Goal: Task Accomplishment & Management: Manage account settings

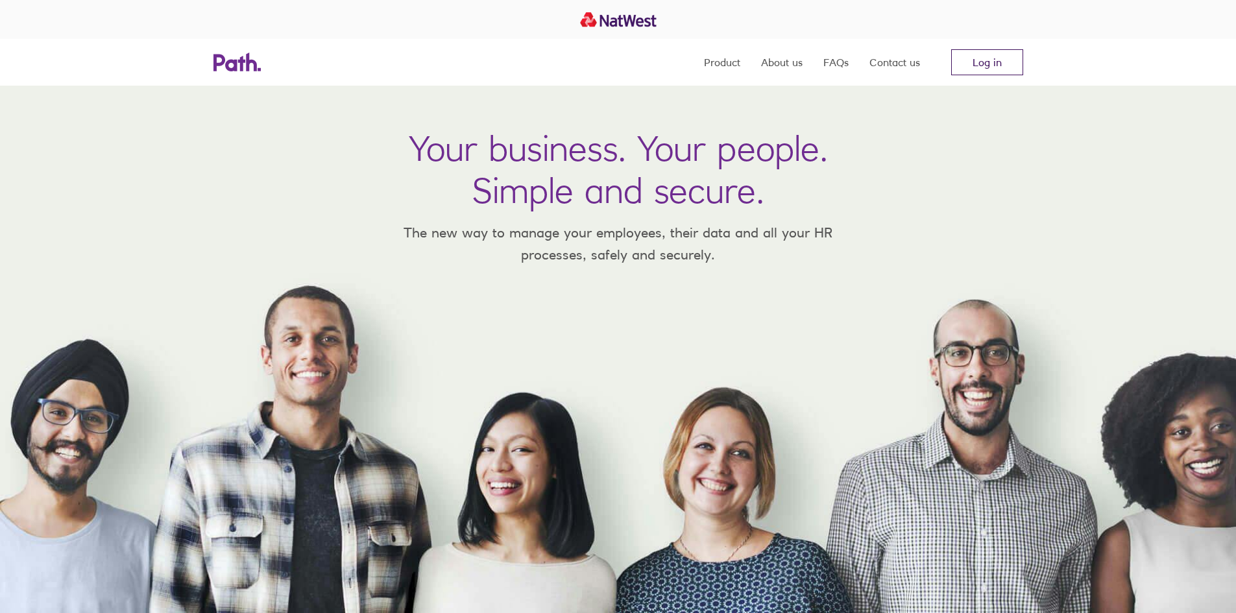
click at [993, 63] on link "Log in" at bounding box center [987, 62] width 72 height 26
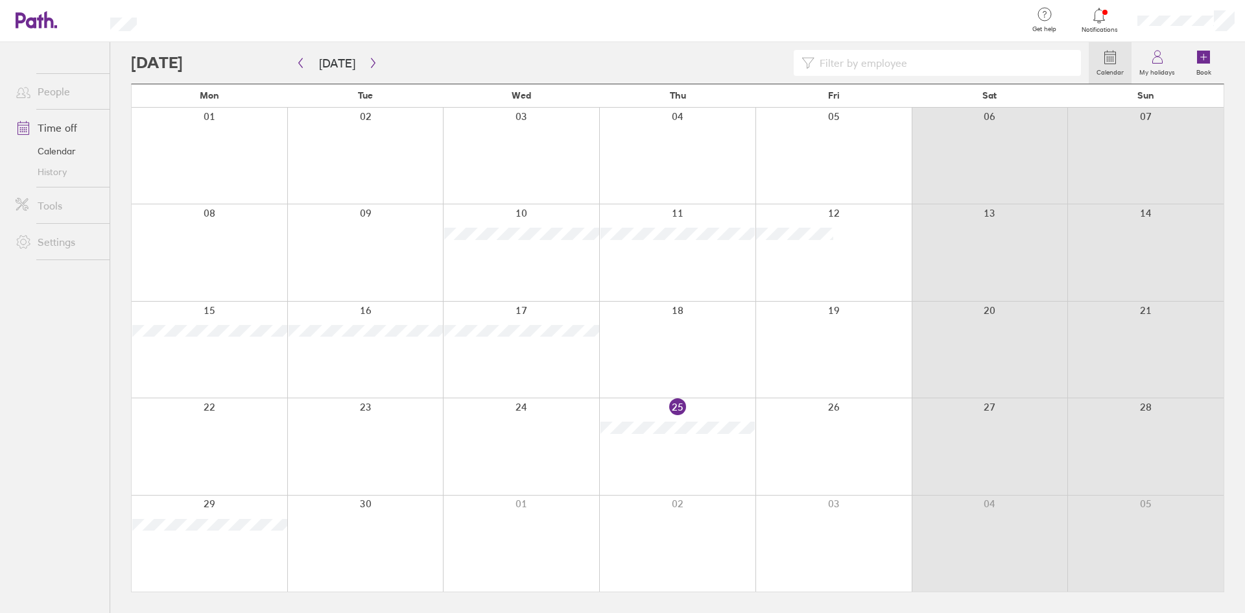
click at [1105, 14] on icon at bounding box center [1100, 16] width 16 height 16
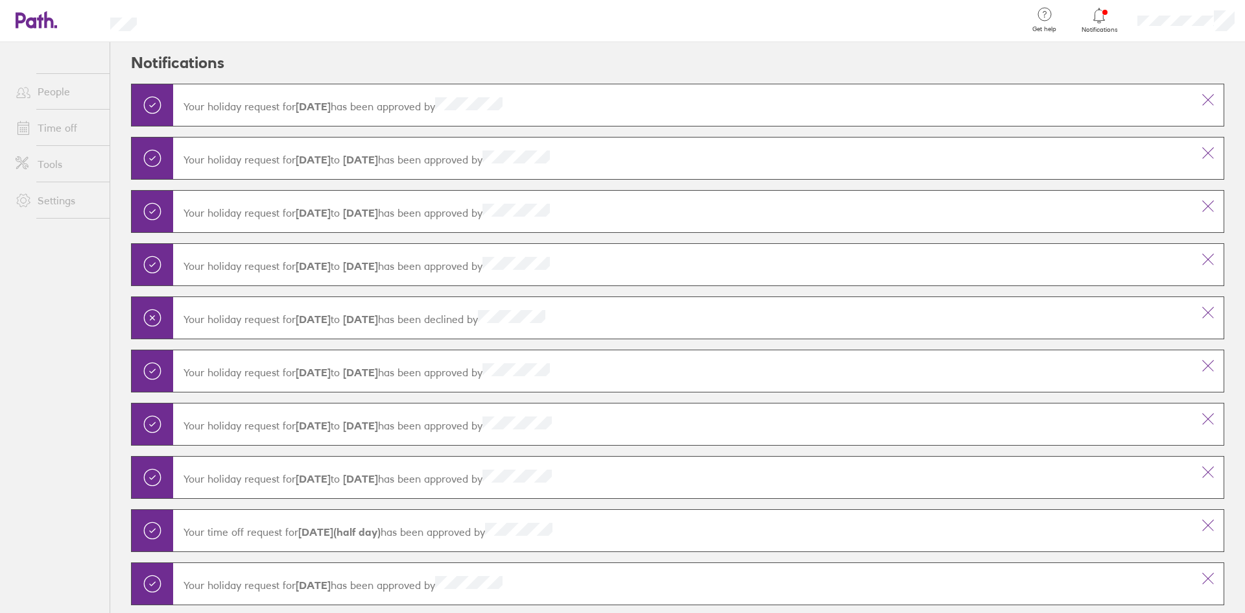
click at [1105, 14] on icon at bounding box center [1100, 16] width 16 height 16
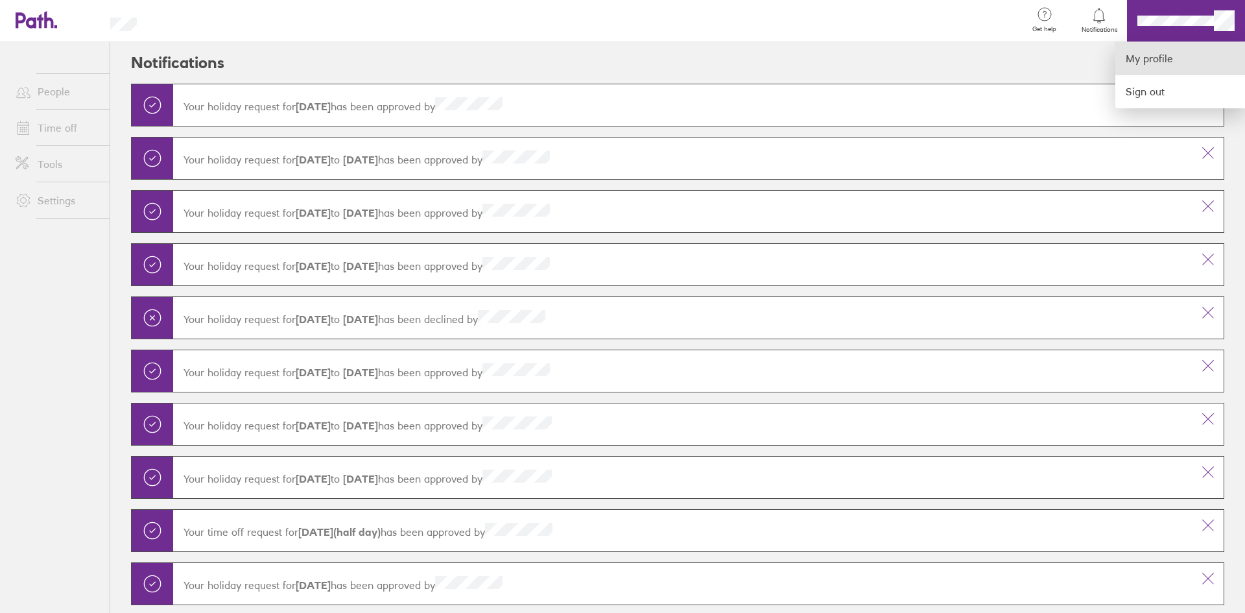
click at [1160, 63] on link "My profile" at bounding box center [1181, 58] width 130 height 33
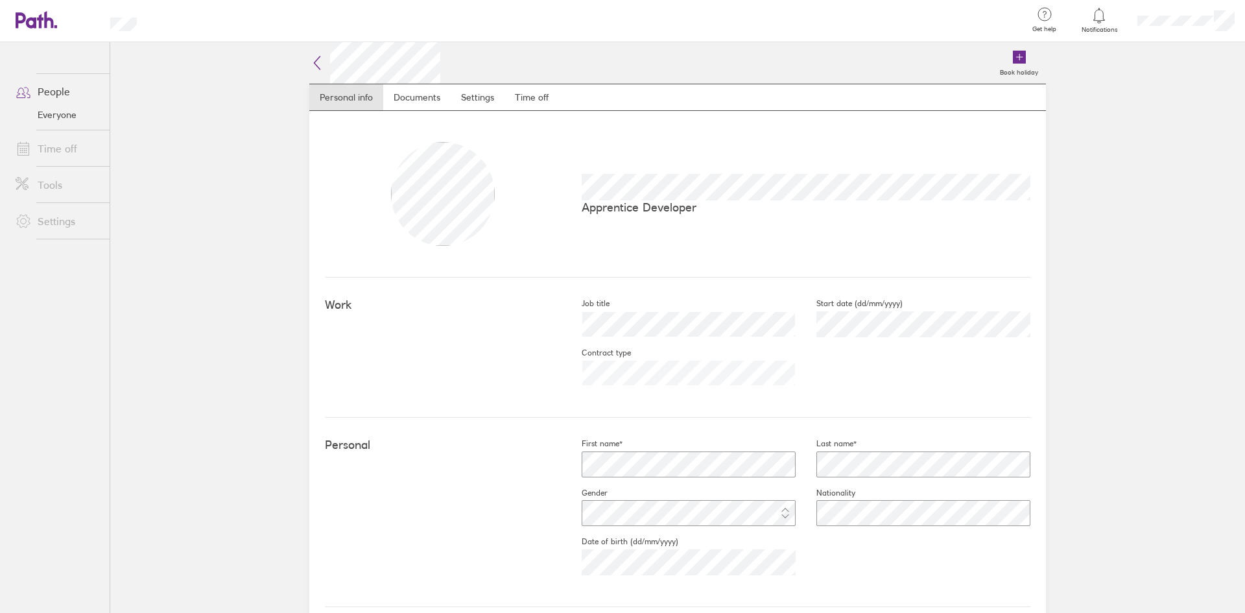
click at [316, 60] on icon at bounding box center [317, 63] width 16 height 16
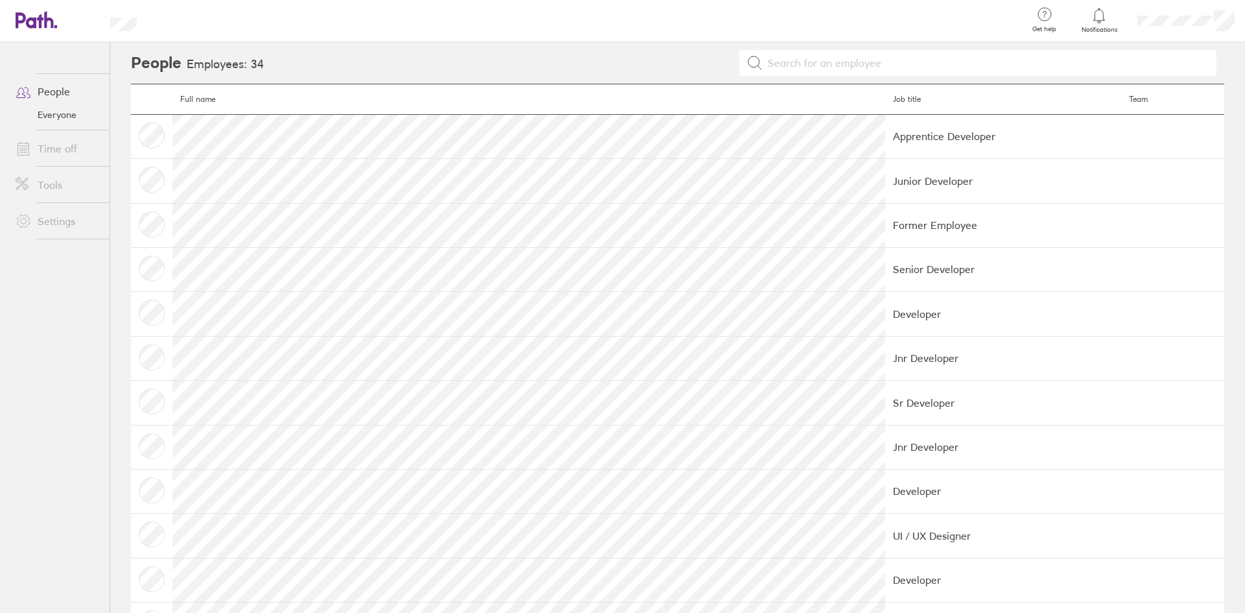
click at [58, 91] on link "People" at bounding box center [57, 91] width 104 height 26
click at [34, 154] on span at bounding box center [21, 149] width 32 height 16
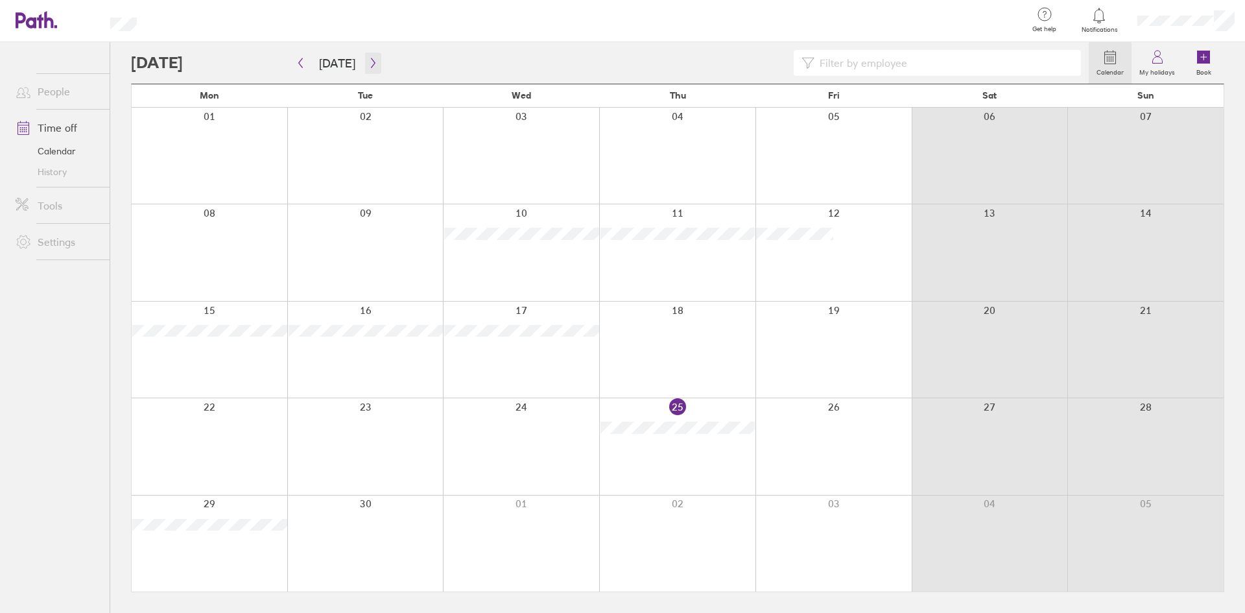
click at [373, 65] on icon "button" at bounding box center [373, 63] width 10 height 10
click at [369, 60] on icon "button" at bounding box center [373, 63] width 10 height 10
click at [369, 59] on icon "button" at bounding box center [373, 63] width 10 height 10
